Goal: Task Accomplishment & Management: Manage account settings

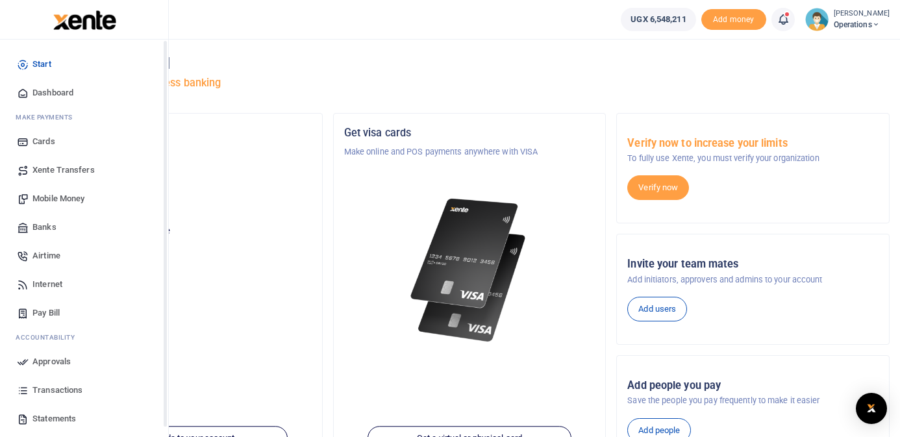
click at [44, 90] on span "Dashboard" at bounding box center [52, 92] width 41 height 13
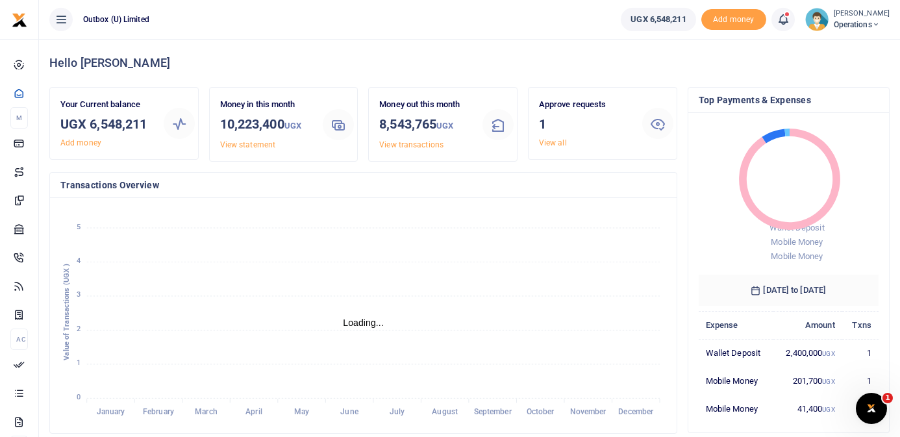
scroll to position [1, 1]
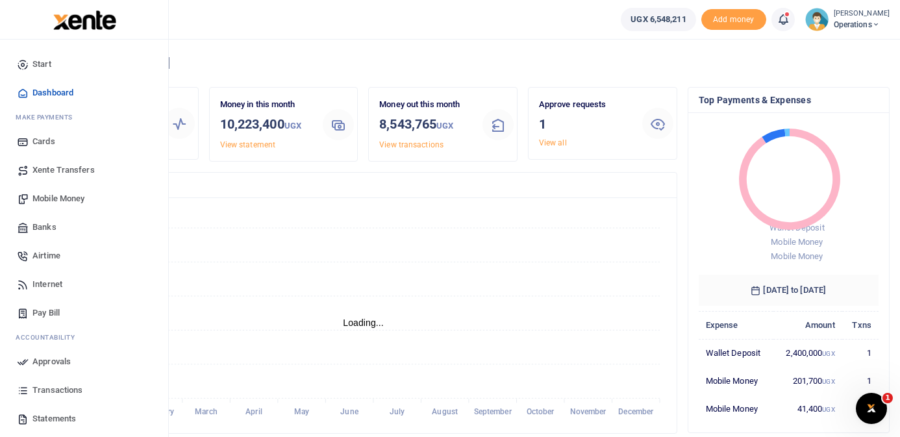
click at [57, 198] on span "Mobile Money" at bounding box center [58, 198] width 52 height 13
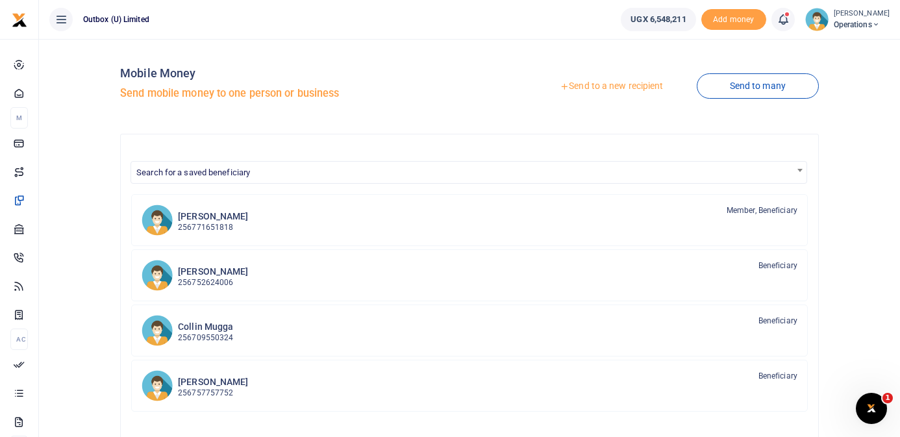
click at [753, 90] on link "Send to many" at bounding box center [758, 85] width 122 height 25
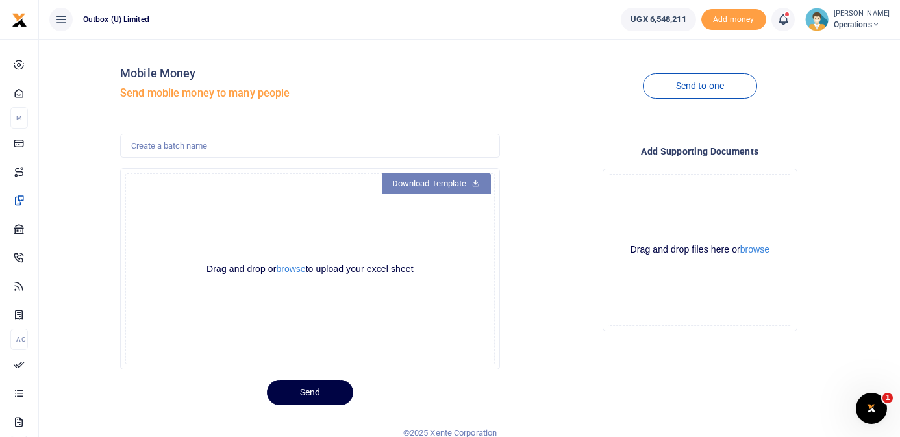
click at [452, 186] on link "Download Template" at bounding box center [436, 183] width 109 height 21
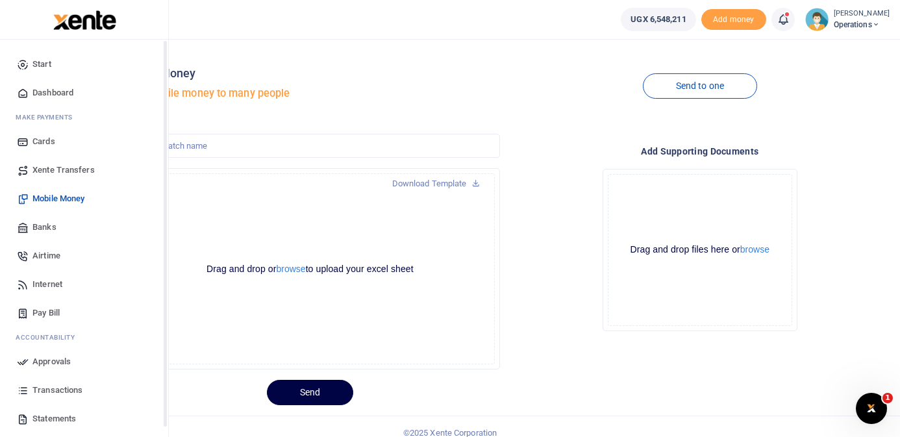
click at [56, 92] on span "Dashboard" at bounding box center [52, 92] width 41 height 13
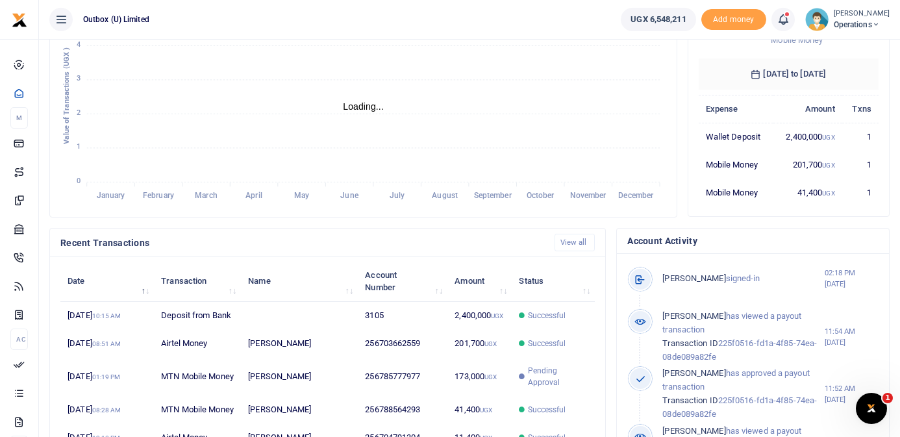
scroll to position [1, 1]
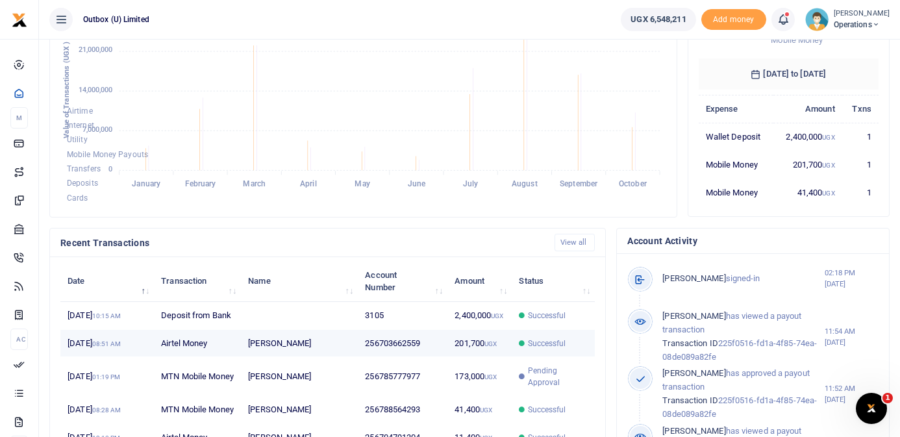
click at [438, 358] on td "256703662559" at bounding box center [403, 344] width 90 height 28
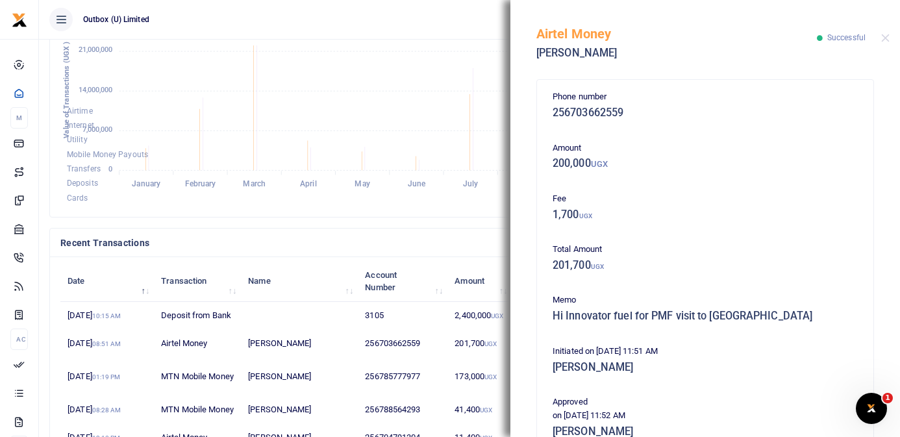
scroll to position [286, 0]
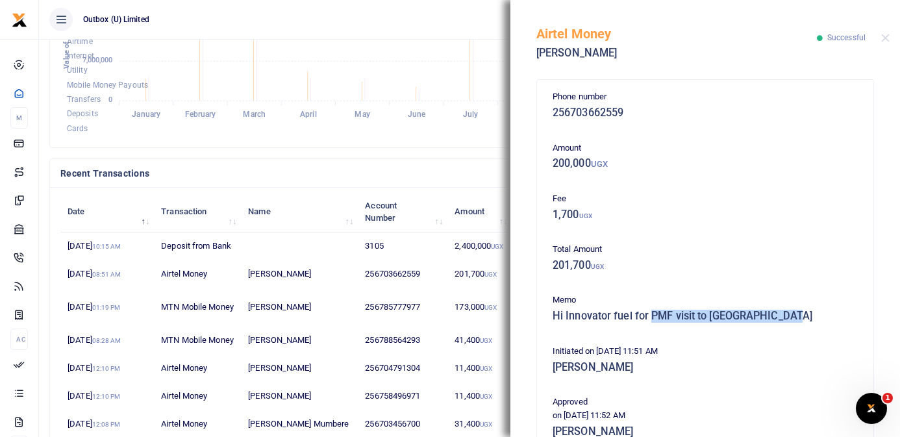
drag, startPoint x: 652, startPoint y: 316, endPoint x: 799, endPoint y: 318, distance: 146.8
click at [799, 318] on h5 "Hi Innovator fuel for PMF visit to Northern Uganda" at bounding box center [705, 316] width 305 height 13
copy h5 "PMF visit to Northern Uganda"
click at [101, 135] on div "Airtime Internet Utility Mobile Money Payouts Transfers Deposits Cards" at bounding box center [363, 85] width 606 height 103
click at [886, 38] on button "Close" at bounding box center [885, 38] width 8 height 8
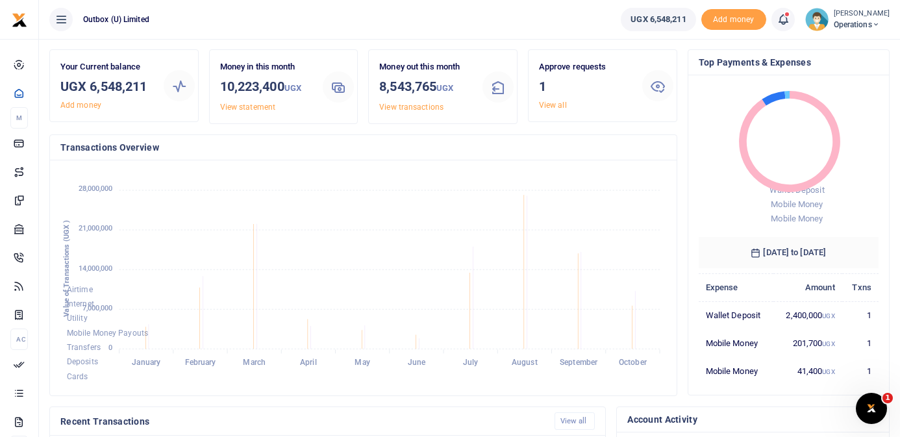
scroll to position [0, 0]
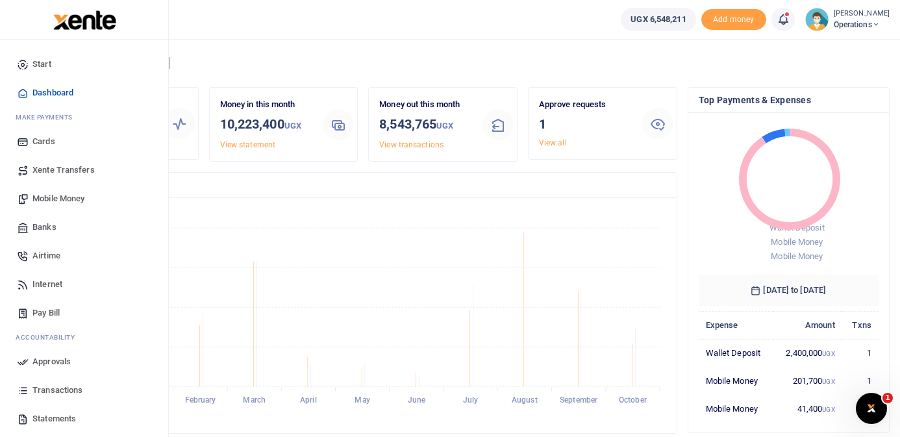
click at [63, 200] on span "Mobile Money" at bounding box center [58, 198] width 52 height 13
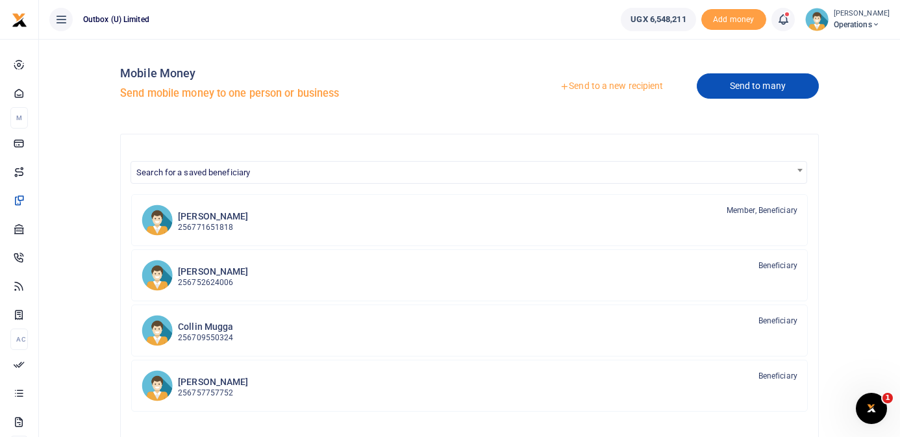
click at [740, 95] on link "Send to many" at bounding box center [758, 85] width 122 height 25
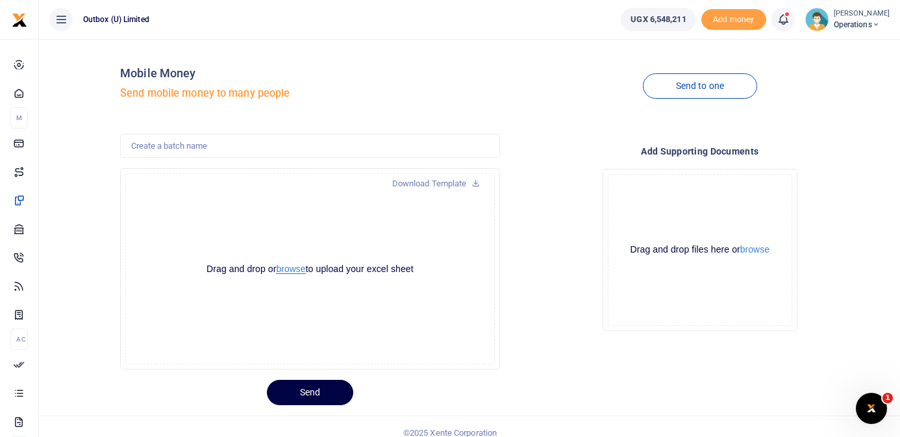
click at [294, 270] on button "browse" at bounding box center [290, 269] width 29 height 10
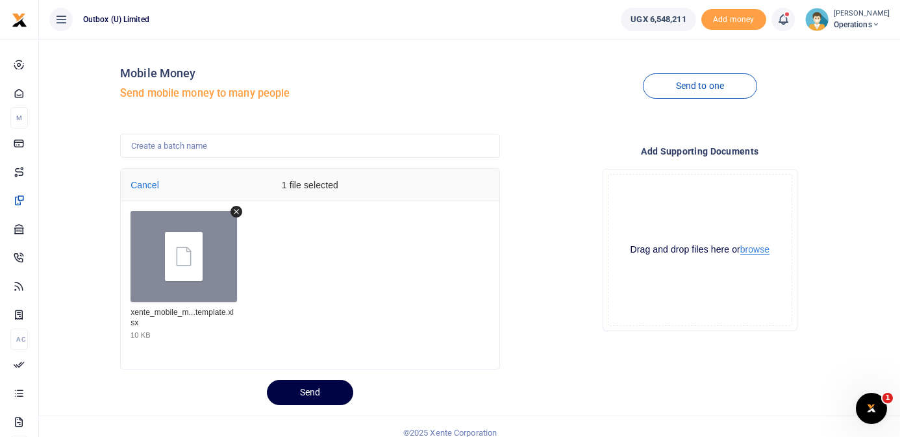
click at [761, 251] on button "browse" at bounding box center [754, 250] width 29 height 10
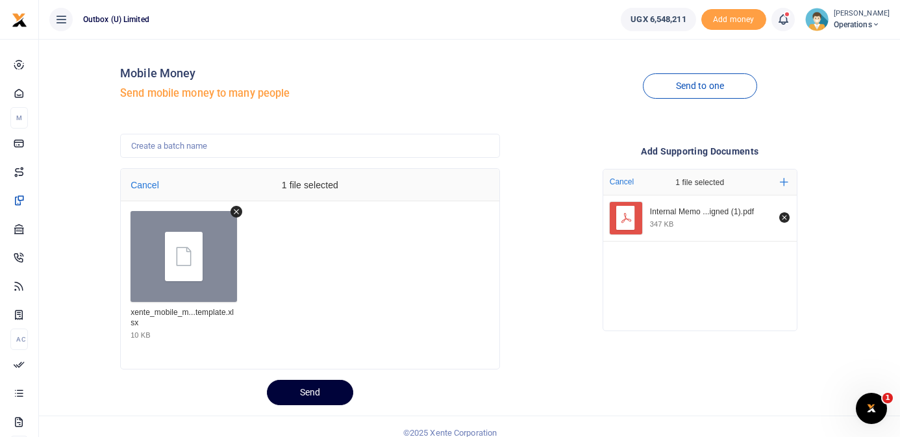
click at [308, 390] on button "Send" at bounding box center [310, 392] width 86 height 25
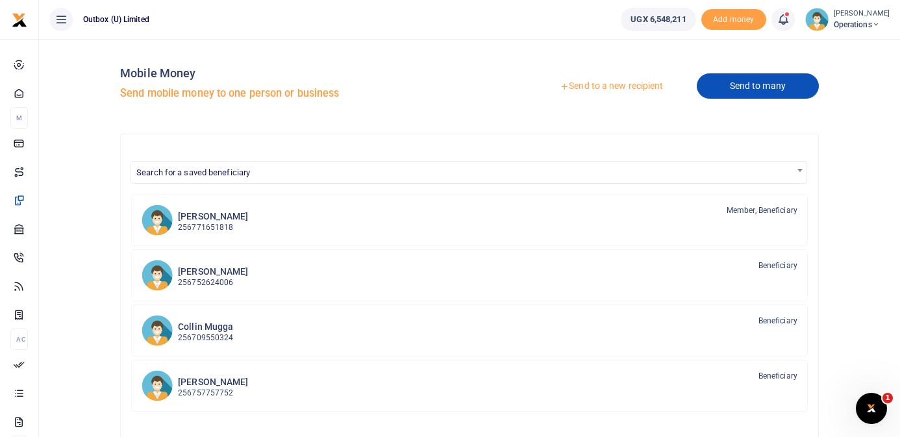
click at [736, 81] on link "Send to many" at bounding box center [758, 85] width 122 height 25
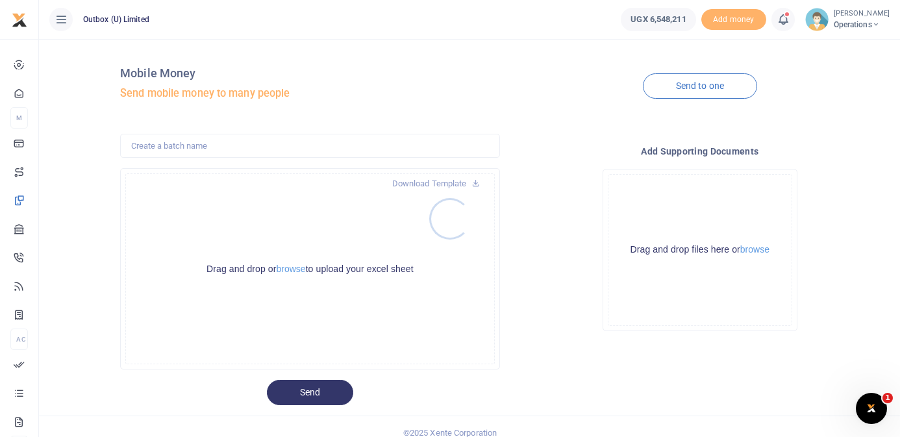
click at [298, 271] on div at bounding box center [450, 218] width 900 height 437
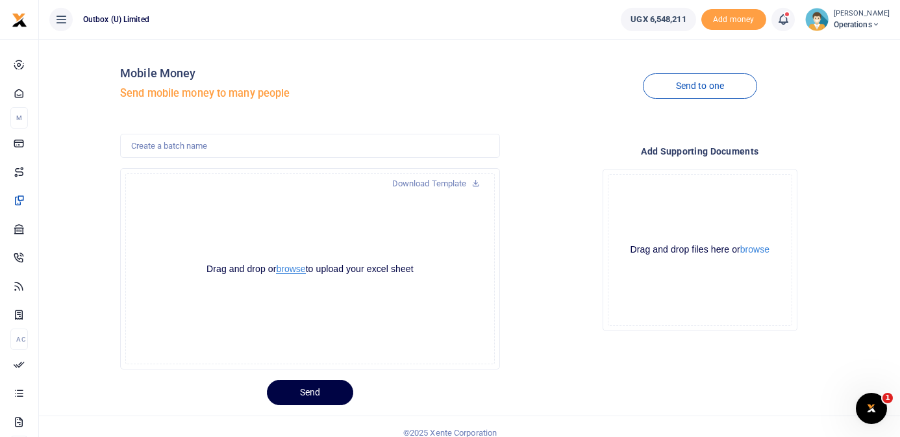
click at [298, 271] on button "browse" at bounding box center [290, 269] width 29 height 10
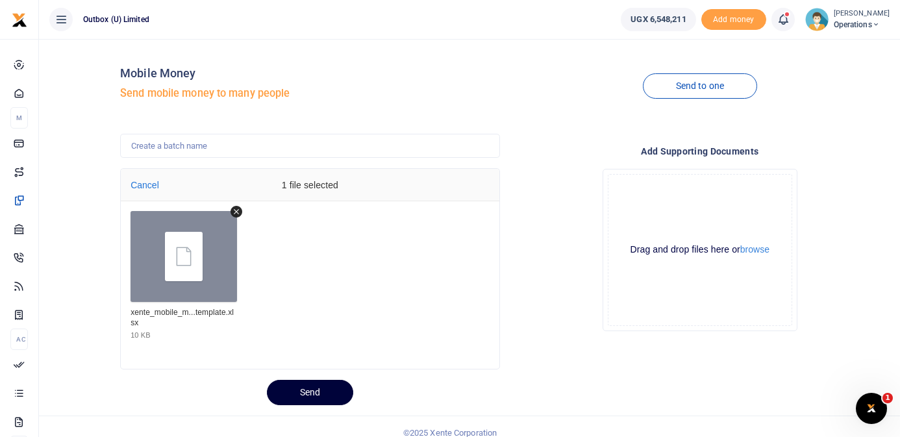
click at [314, 391] on button "Send" at bounding box center [310, 392] width 86 height 25
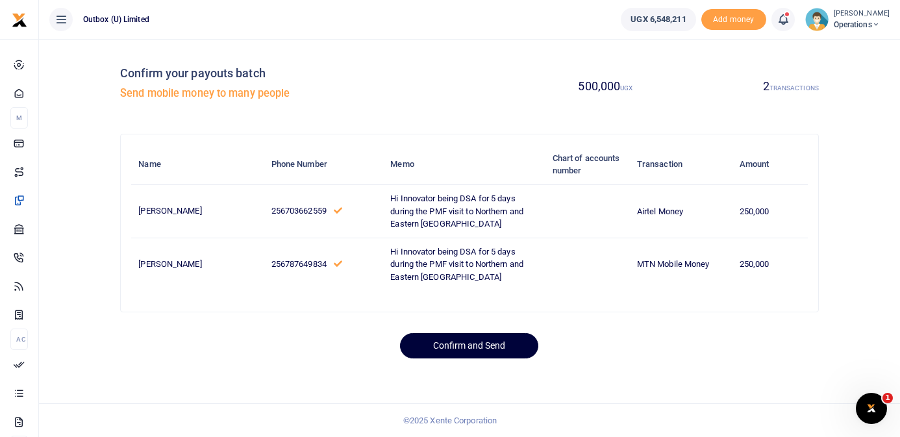
click at [501, 359] on button "Confirm and Send" at bounding box center [469, 345] width 138 height 25
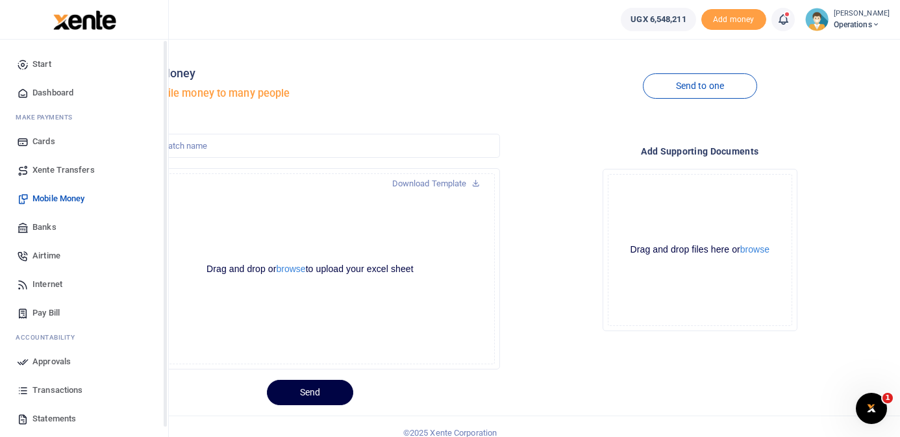
click at [45, 95] on span "Dashboard" at bounding box center [52, 92] width 41 height 13
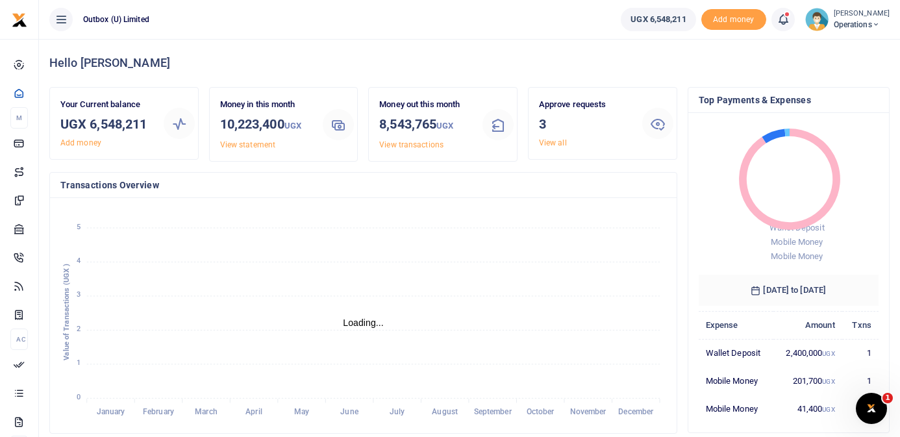
scroll to position [1, 1]
click at [537, 140] on div "Approve requests 3 View all" at bounding box center [585, 123] width 103 height 51
click at [559, 146] on link "View all" at bounding box center [553, 142] width 28 height 9
click at [552, 144] on link "View all" at bounding box center [553, 142] width 28 height 9
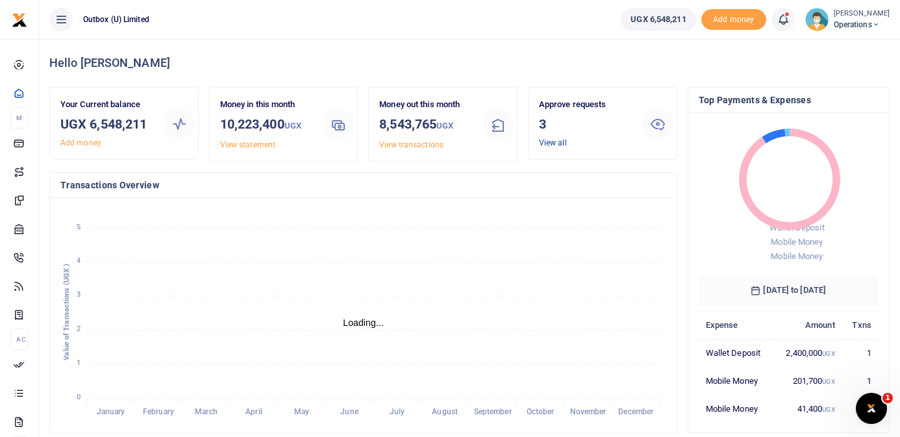
click at [561, 142] on link "View all" at bounding box center [553, 142] width 28 height 9
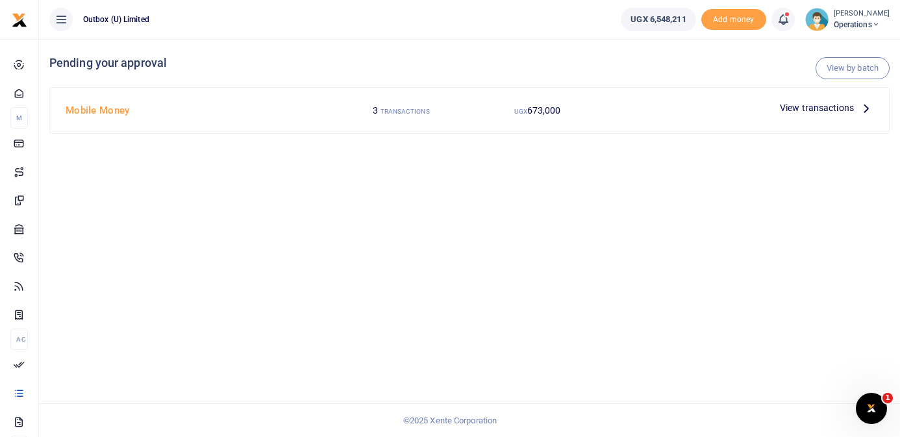
click at [862, 104] on icon at bounding box center [866, 108] width 14 height 14
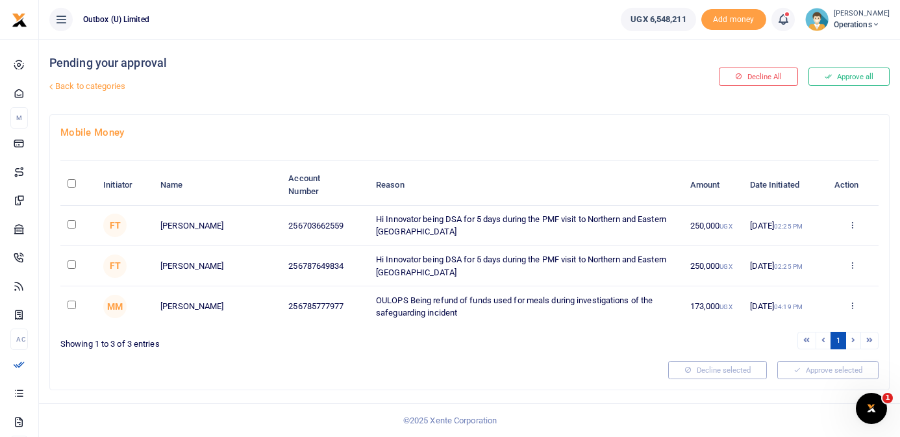
click at [71, 223] on input "checkbox" at bounding box center [72, 224] width 8 height 8
checkbox input "true"
click at [73, 266] on input "checkbox" at bounding box center [72, 264] width 8 height 8
checkbox input "true"
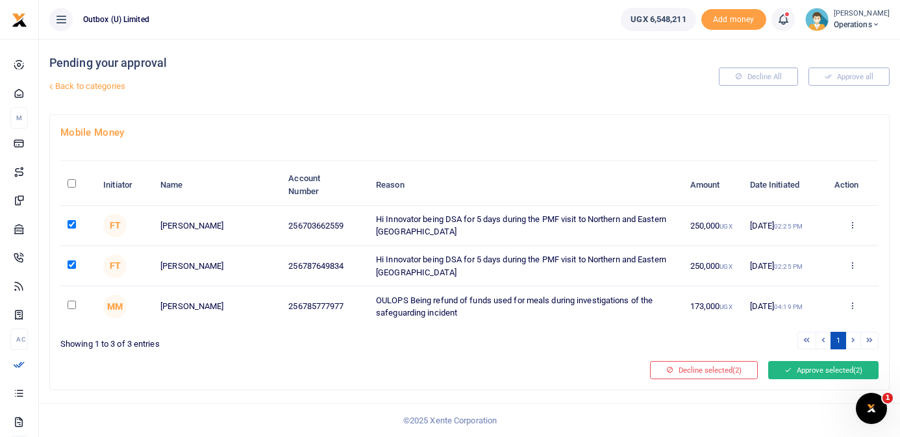
click at [818, 369] on button "Approve selected (2)" at bounding box center [823, 370] width 110 height 18
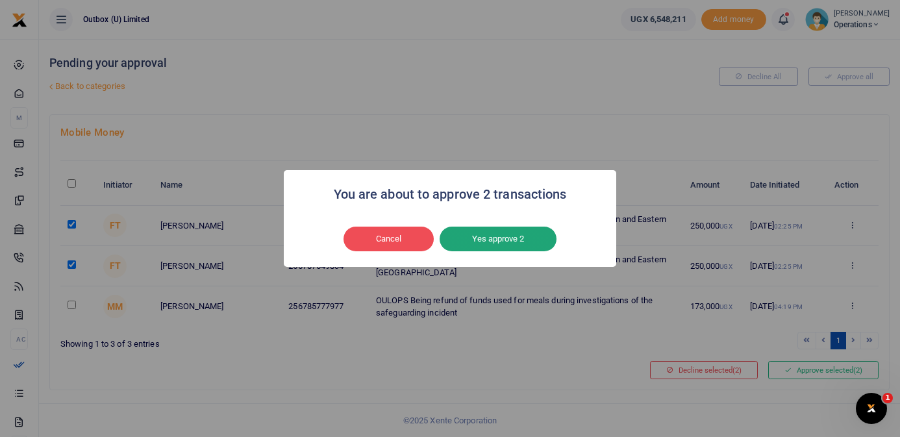
click at [488, 234] on button "Yes approve 2" at bounding box center [498, 239] width 117 height 25
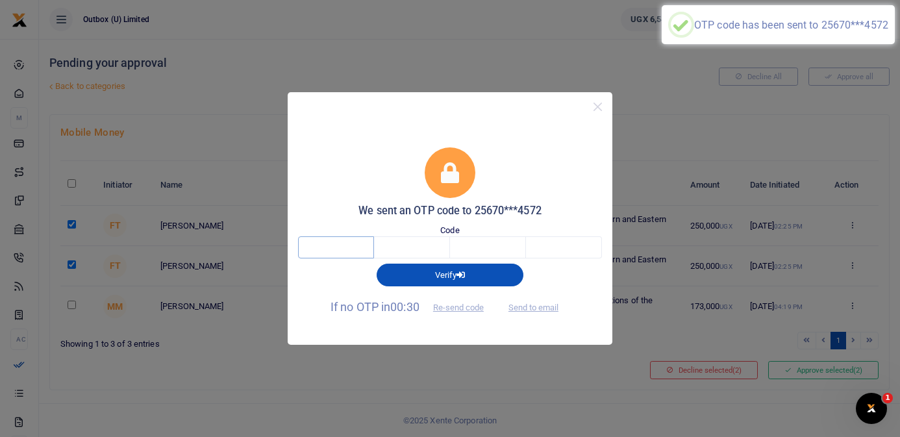
click at [357, 247] on input "text" at bounding box center [336, 247] width 76 height 22
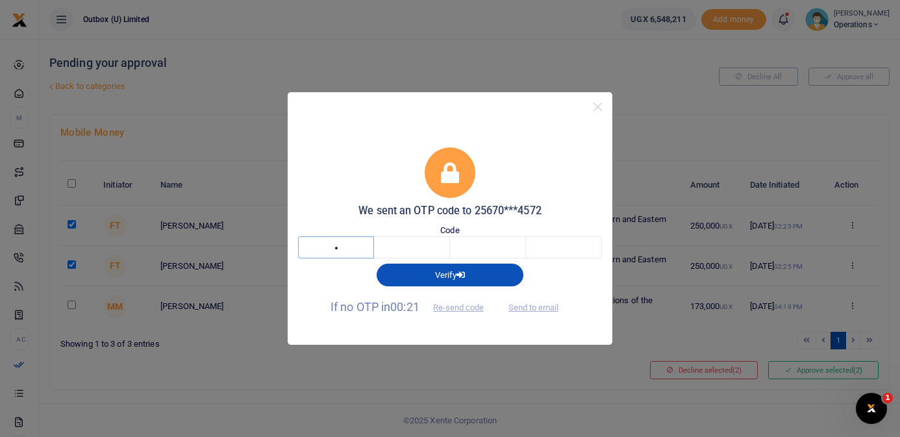
type input "5"
type input "3"
type input "9"
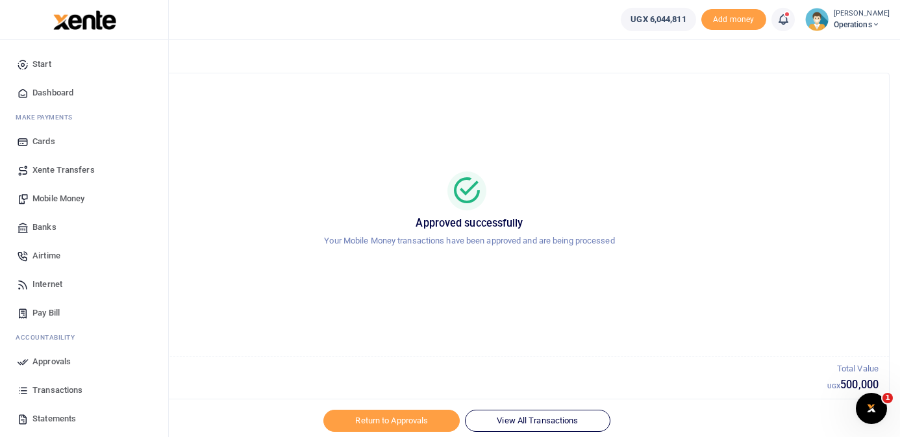
click at [43, 91] on span "Dashboard" at bounding box center [52, 92] width 41 height 13
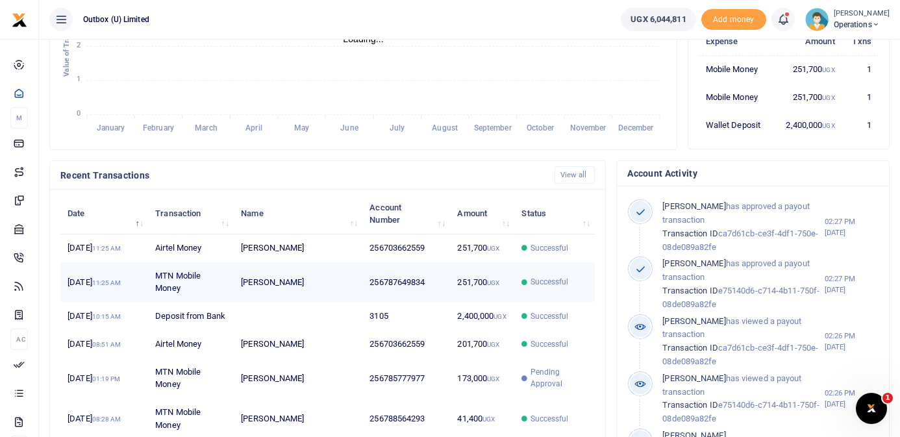
scroll to position [1, 1]
